Goal: Entertainment & Leisure: Consume media (video, audio)

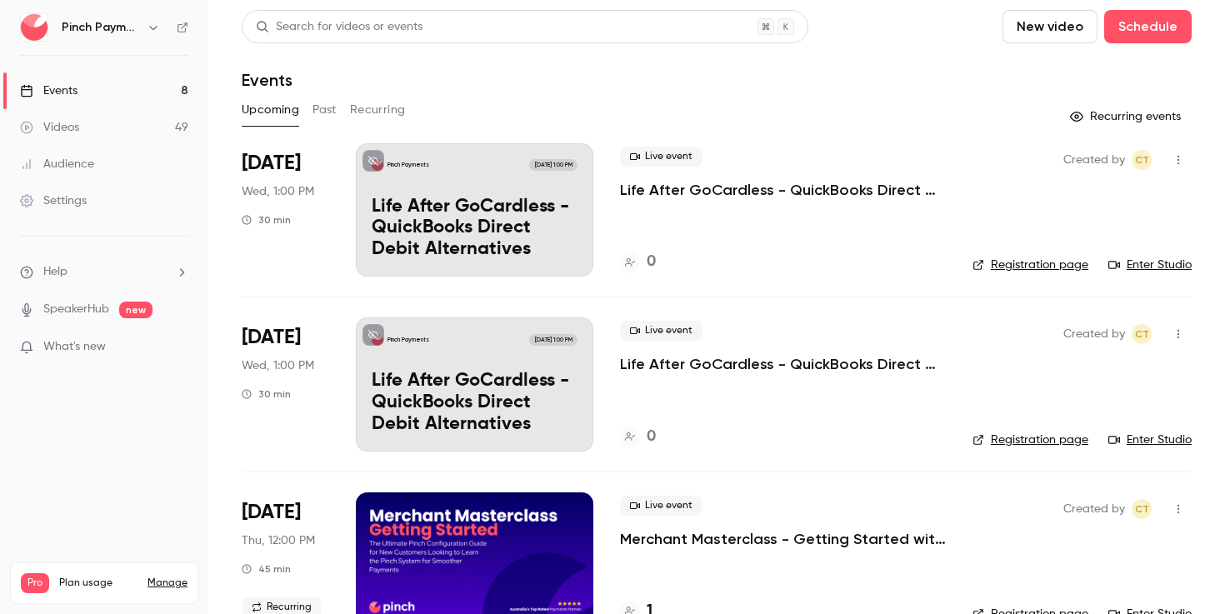
click at [102, 127] on link "Videos 49" at bounding box center [104, 127] width 208 height 37
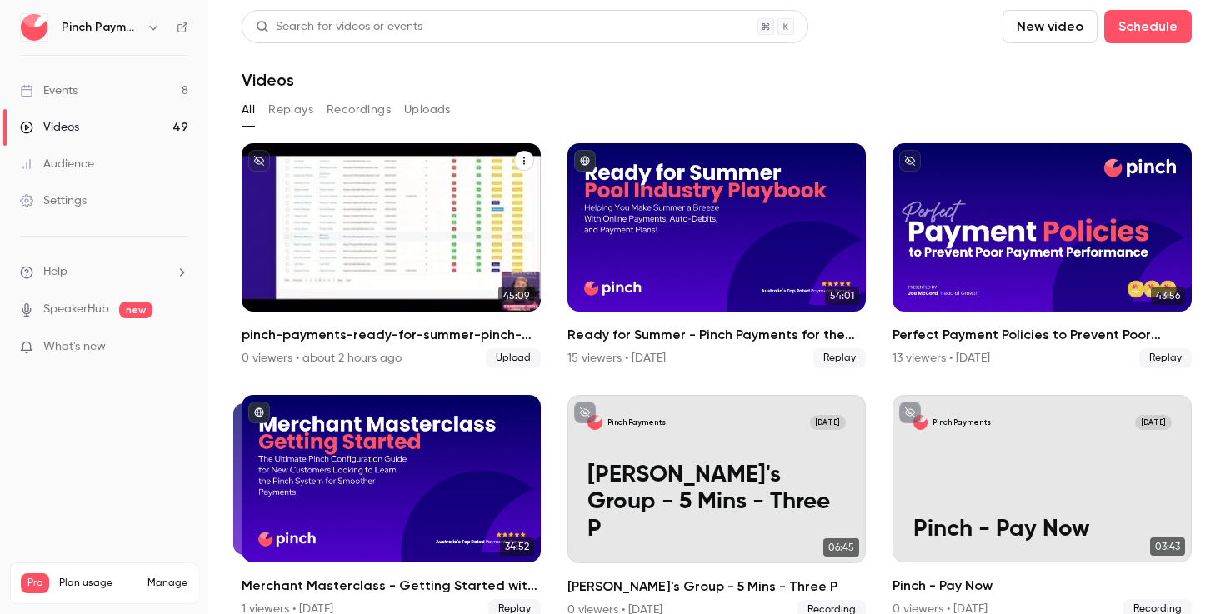
click at [453, 188] on div "Pinch Payments [DATE] pinch-payments-ready-for-summer-pinch-payments-for-the-po…" at bounding box center [391, 227] width 299 height 168
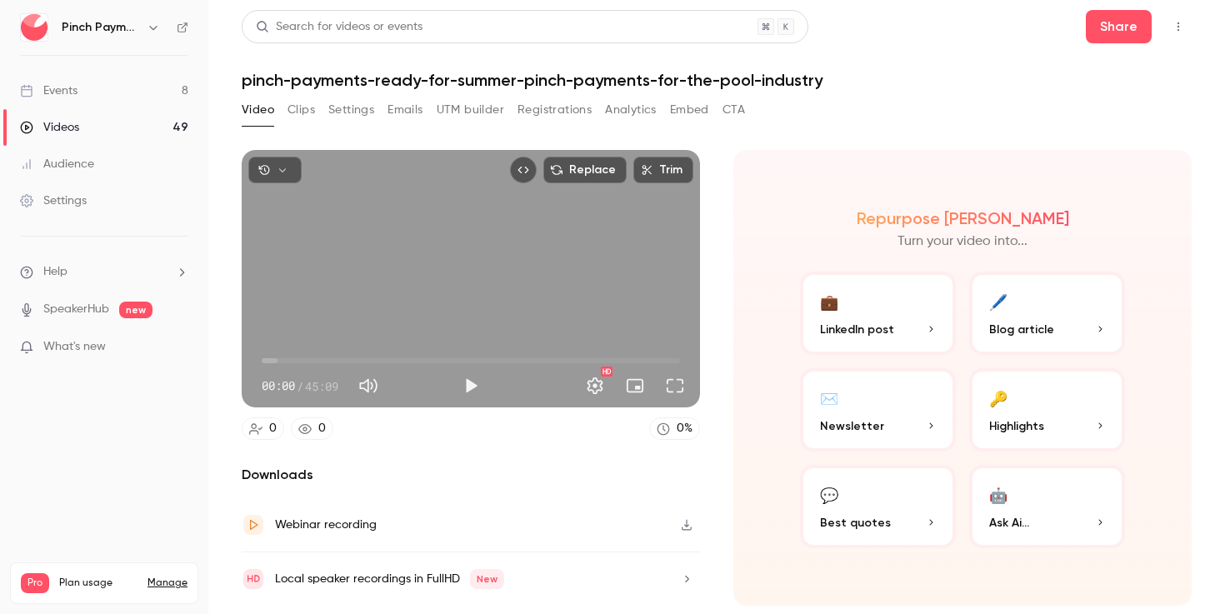
click at [689, 526] on icon "button" at bounding box center [686, 525] width 13 height 12
click at [909, 126] on div "Video Clips Settings Emails UTM builder Registrations Analytics Embed CTA" at bounding box center [717, 113] width 950 height 33
click at [909, 118] on div "Video Clips Settings Emails UTM builder Registrations Analytics Embed CTA" at bounding box center [717, 113] width 950 height 33
